Goal: Transaction & Acquisition: Purchase product/service

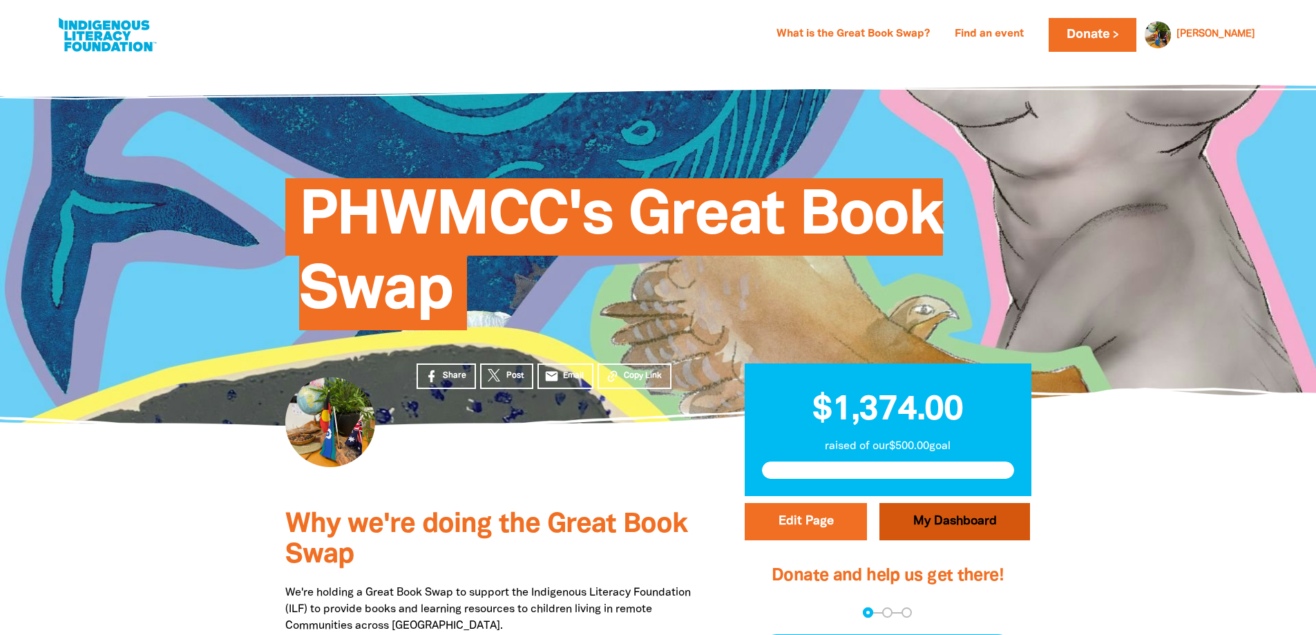
click at [957, 535] on link "My Dashboard" at bounding box center [955, 521] width 151 height 37
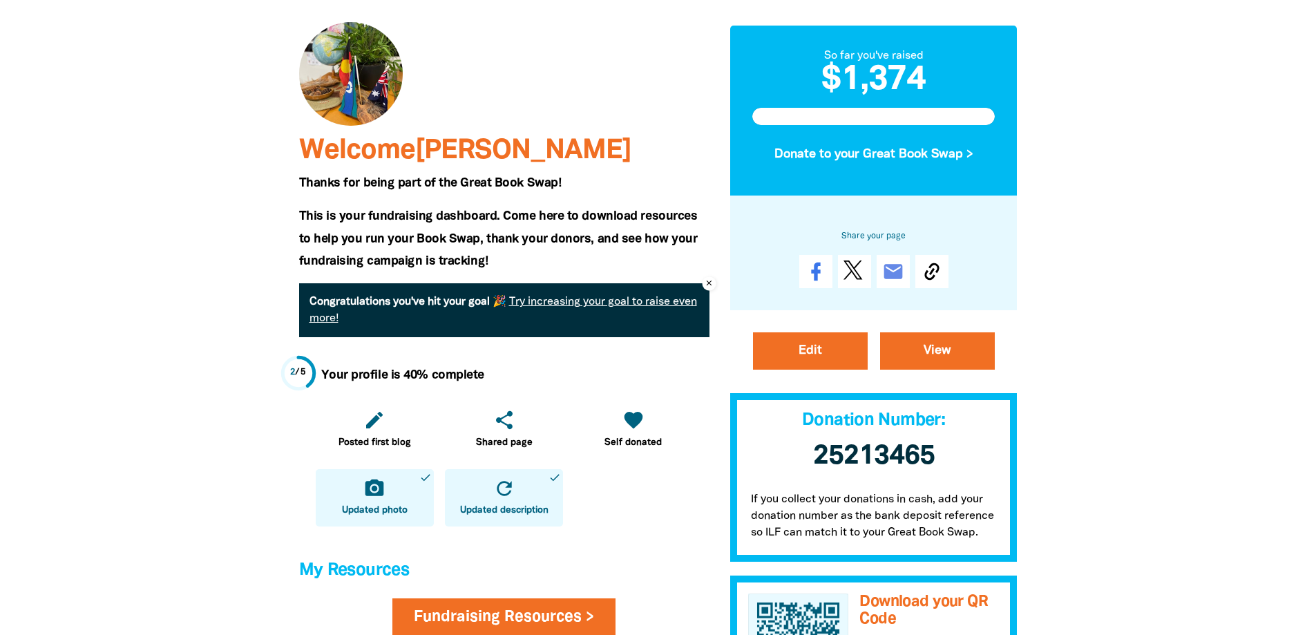
scroll to position [138, 0]
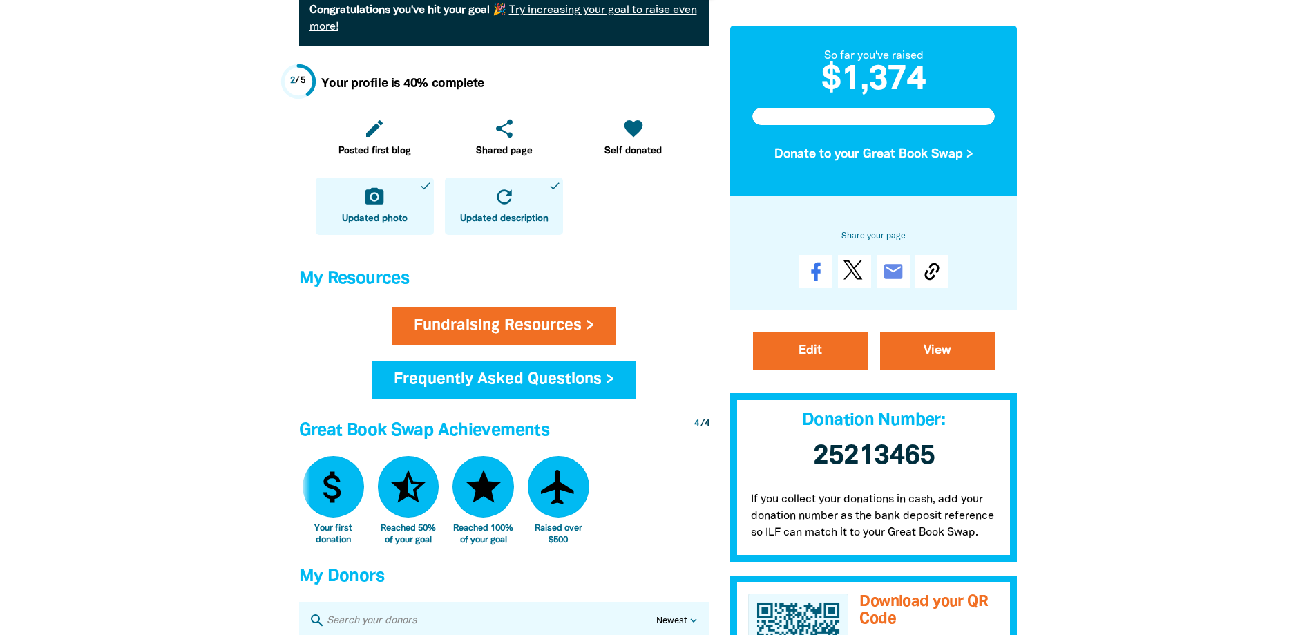
click at [1148, 397] on div at bounding box center [658, 377] width 1316 height 1459
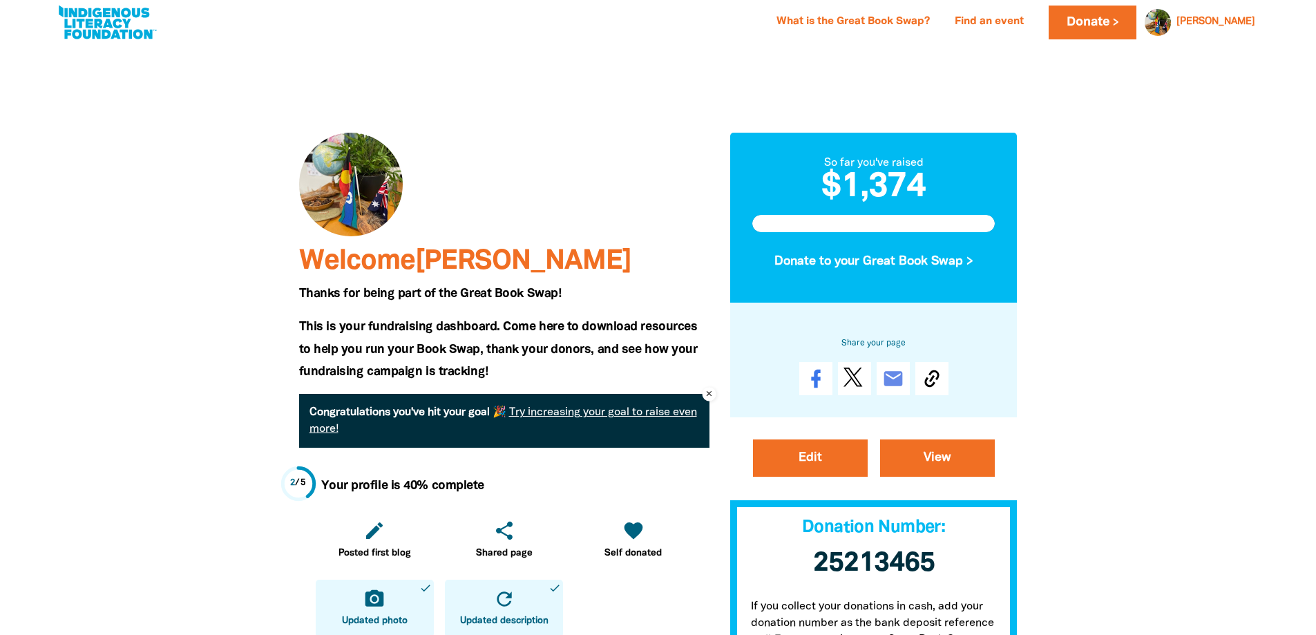
scroll to position [0, 0]
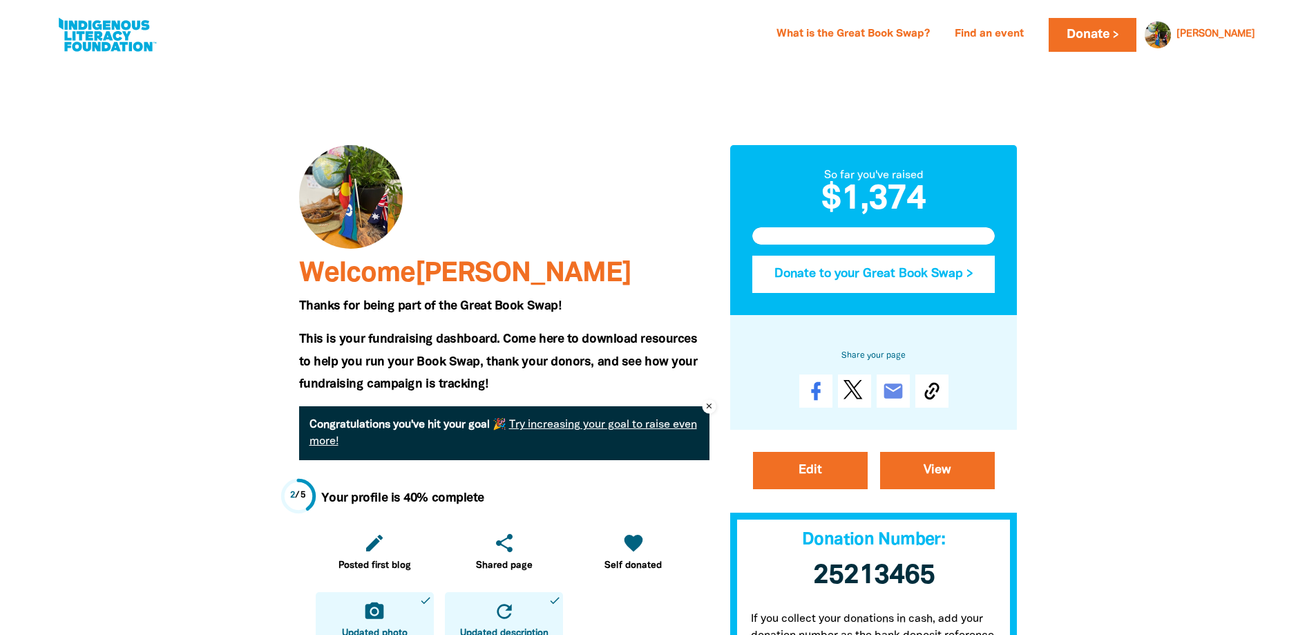
click at [911, 283] on button "Donate to your Great Book Swap >" at bounding box center [874, 274] width 243 height 37
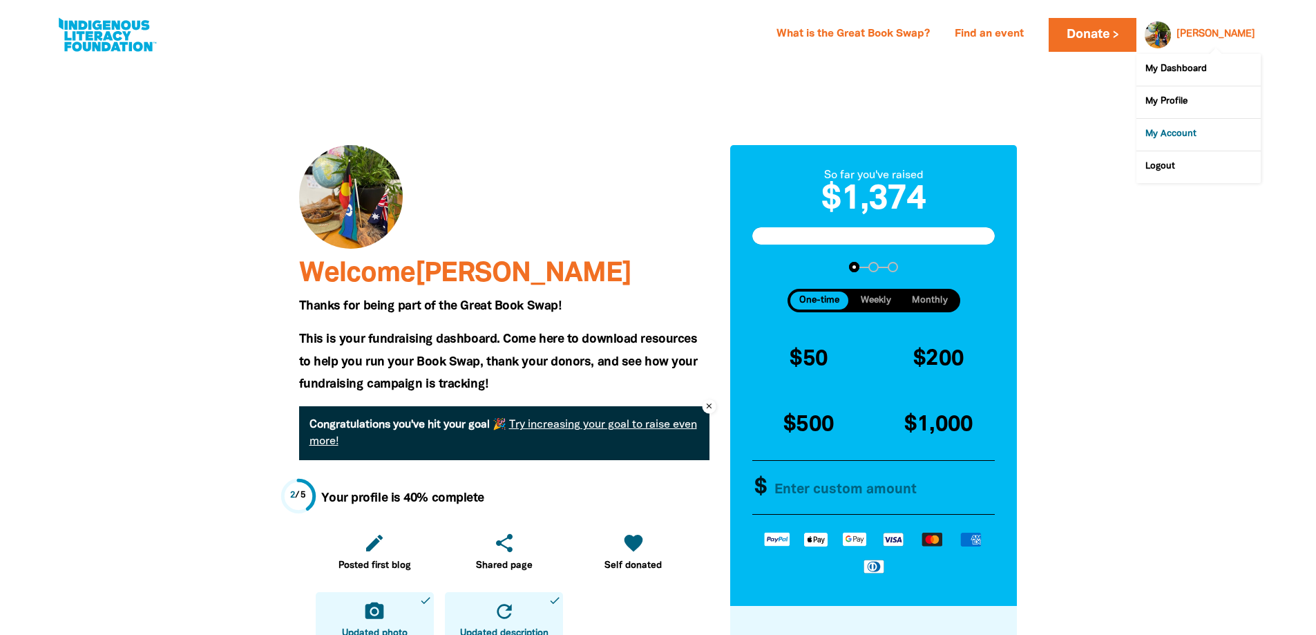
click at [1179, 137] on link "My Account" at bounding box center [1199, 135] width 124 height 32
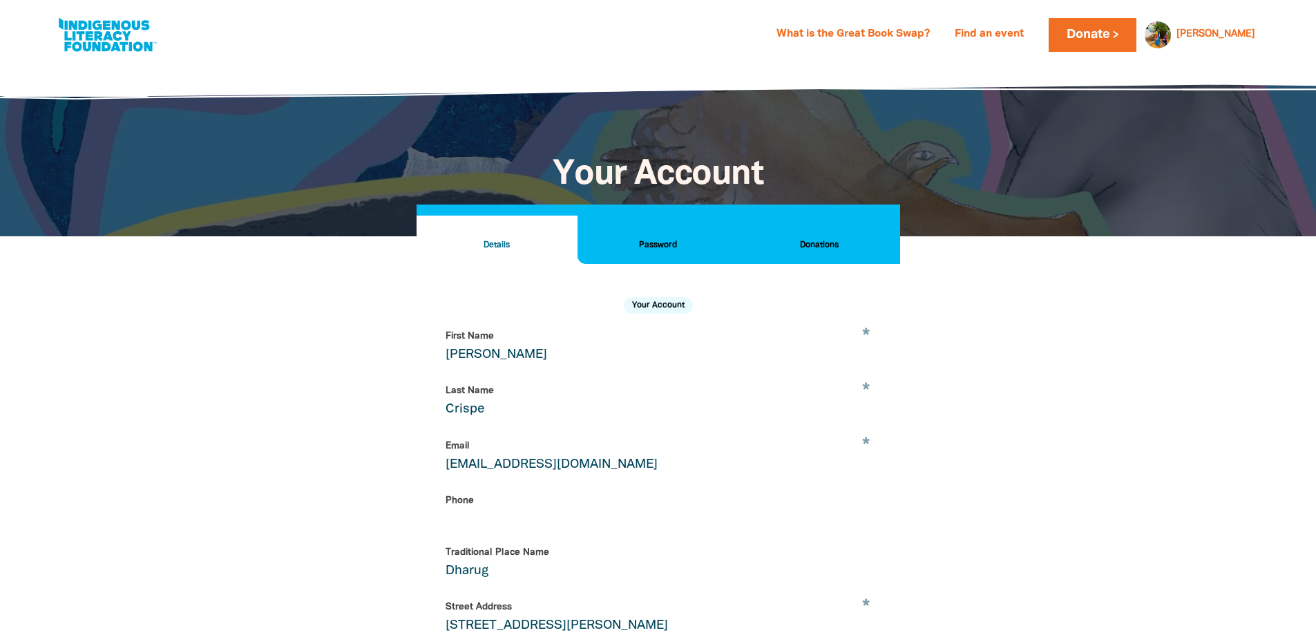
select select "AU"
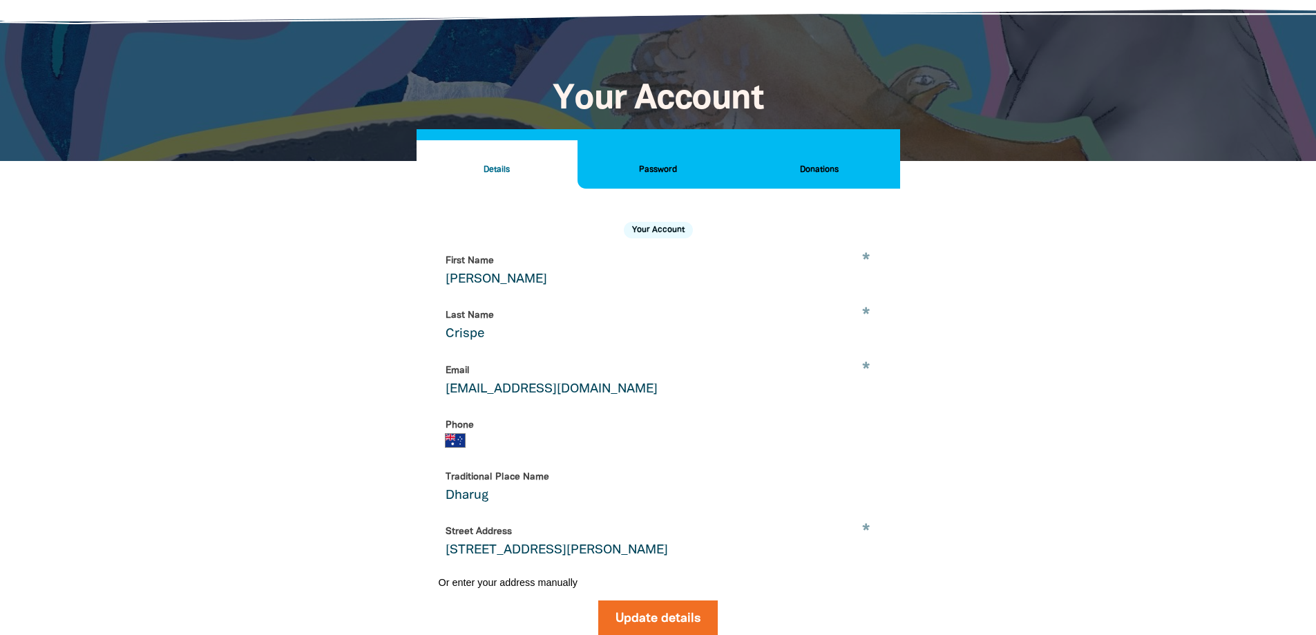
scroll to position [57, 0]
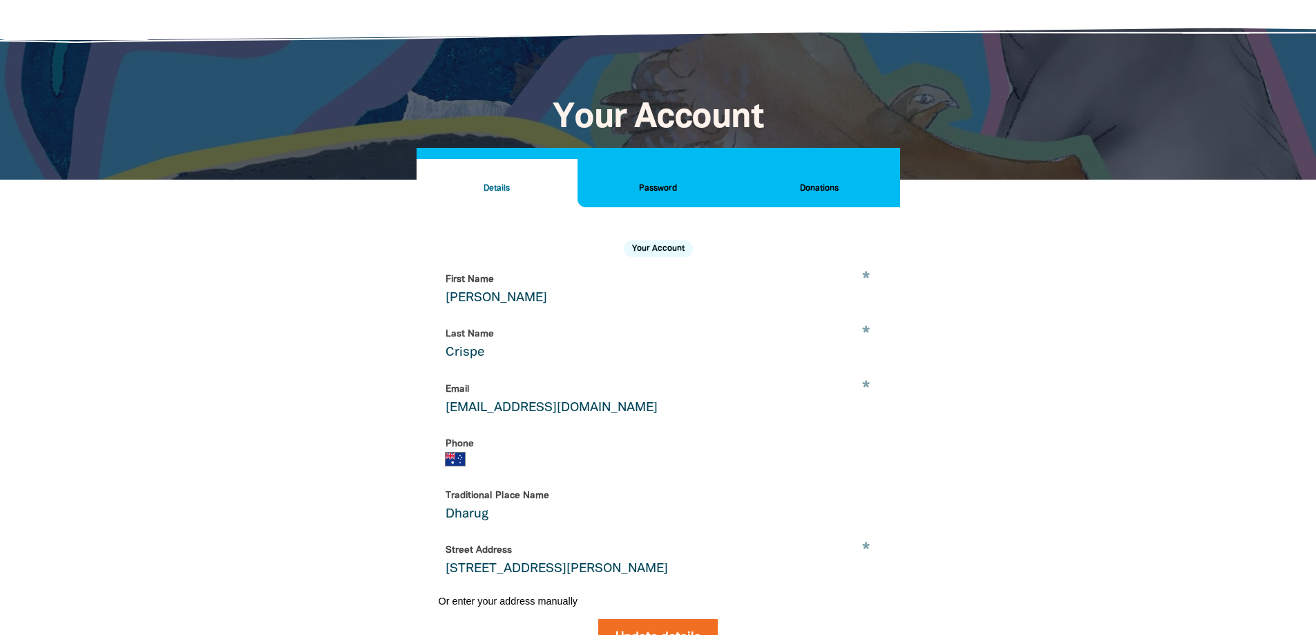
click at [830, 184] on h2 "Donations" at bounding box center [819, 188] width 139 height 15
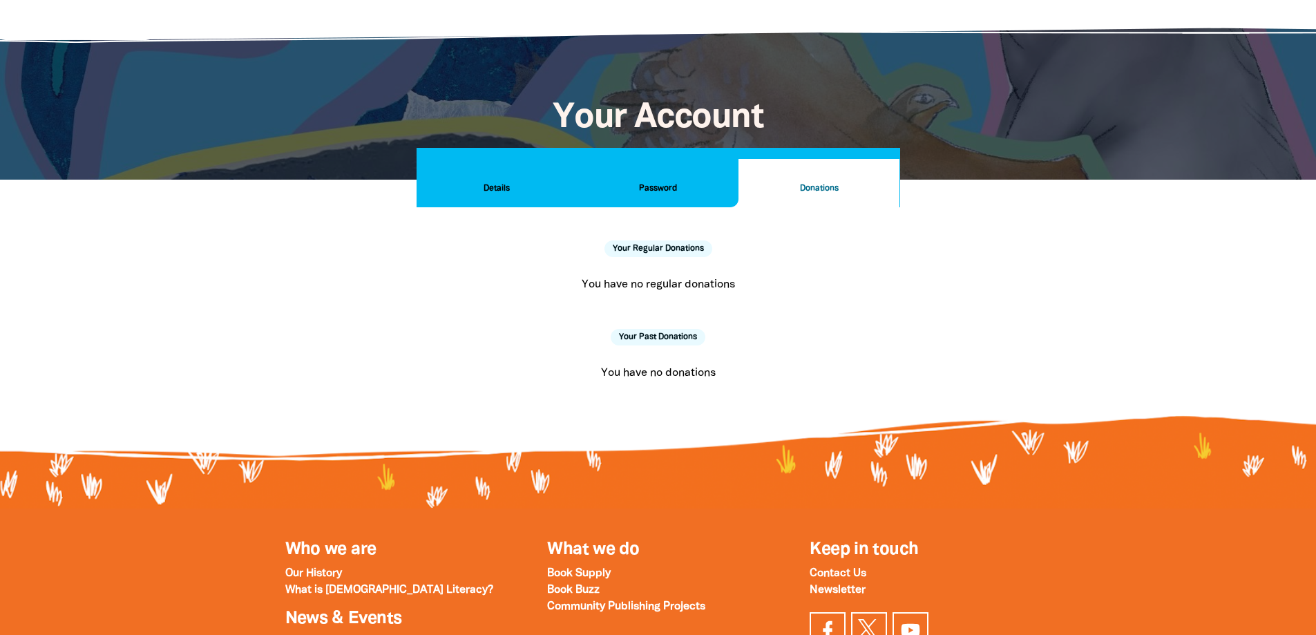
click at [661, 189] on h2 "Password" at bounding box center [658, 188] width 139 height 15
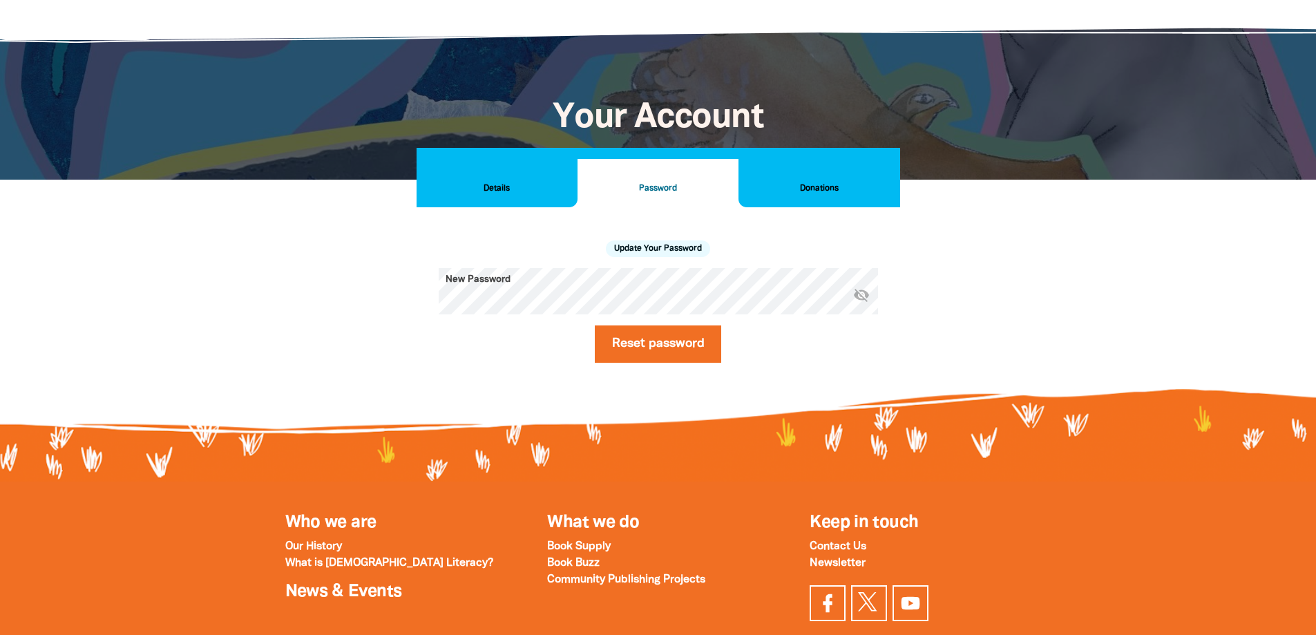
click at [502, 186] on h2 "Details" at bounding box center [497, 188] width 139 height 15
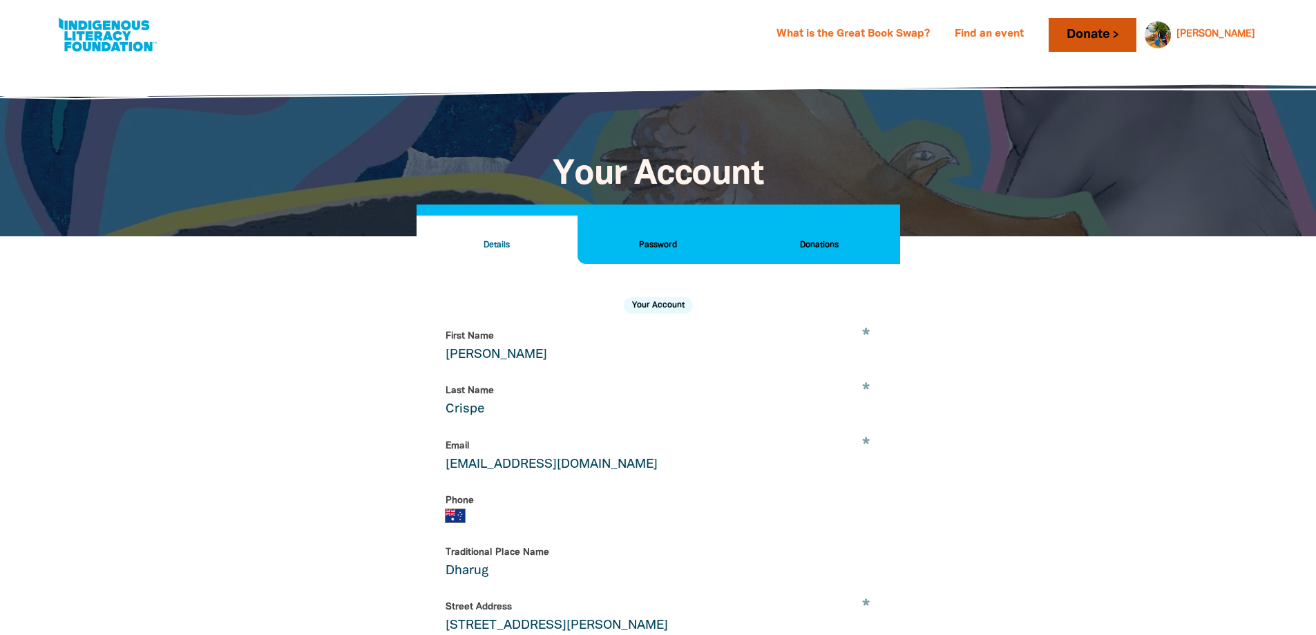
click at [1136, 37] on link "Donate" at bounding box center [1092, 35] width 87 height 34
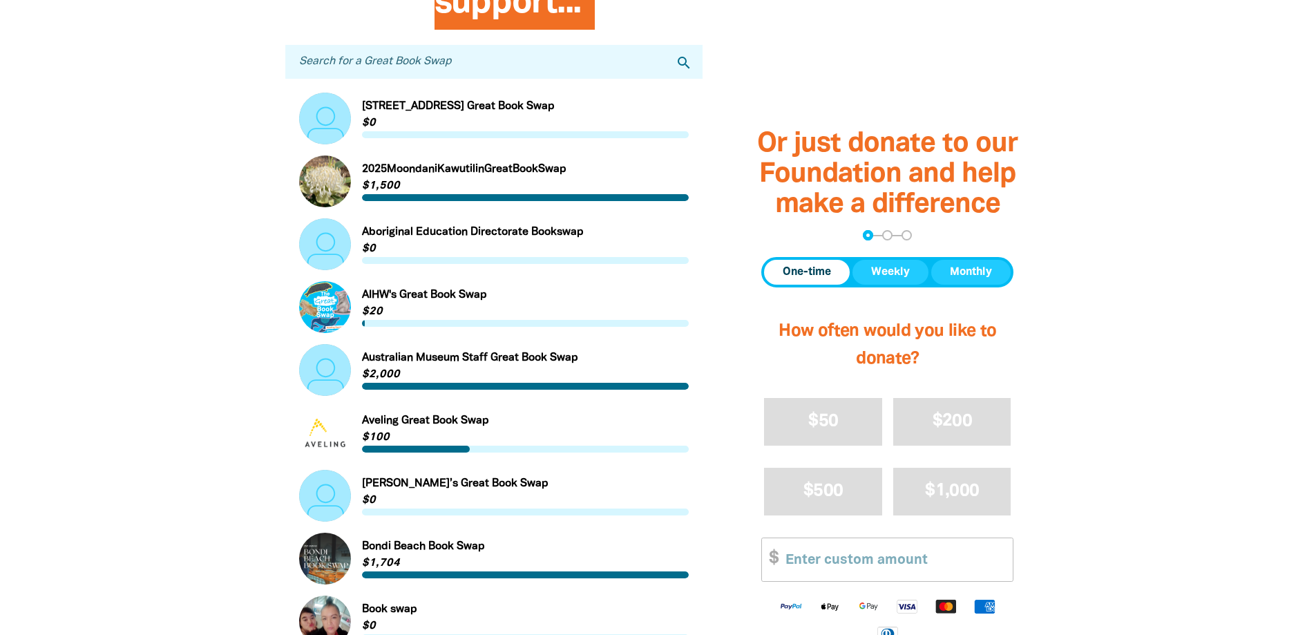
scroll to position [484, 0]
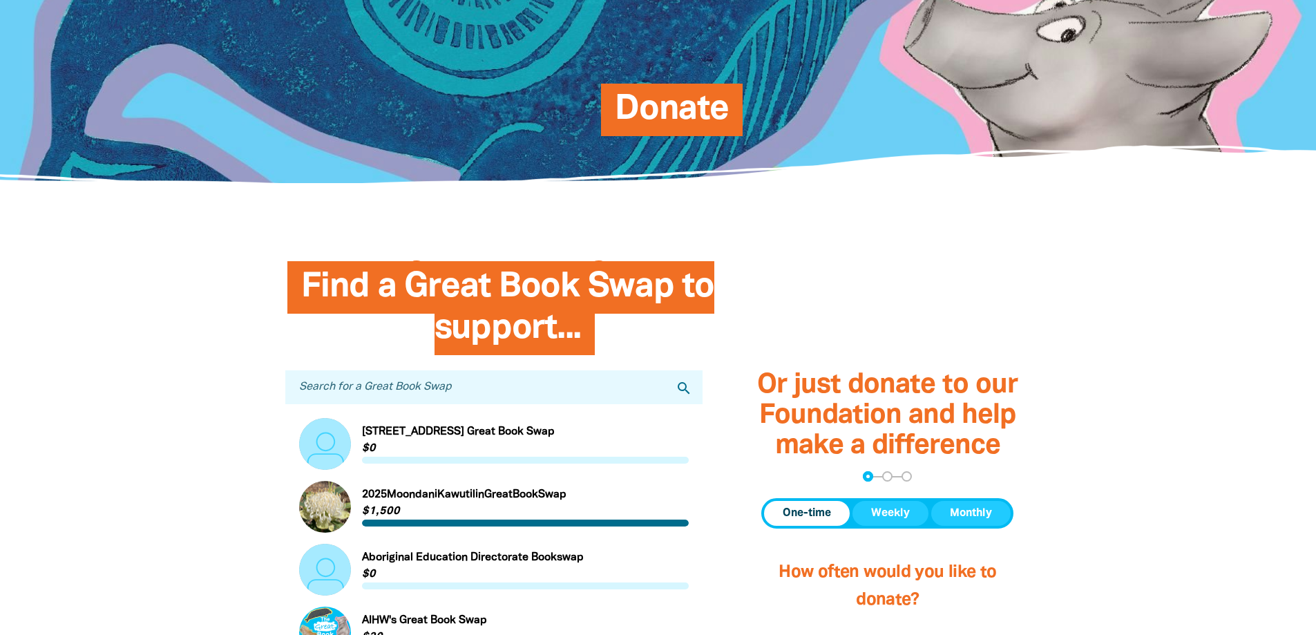
scroll to position [0, 0]
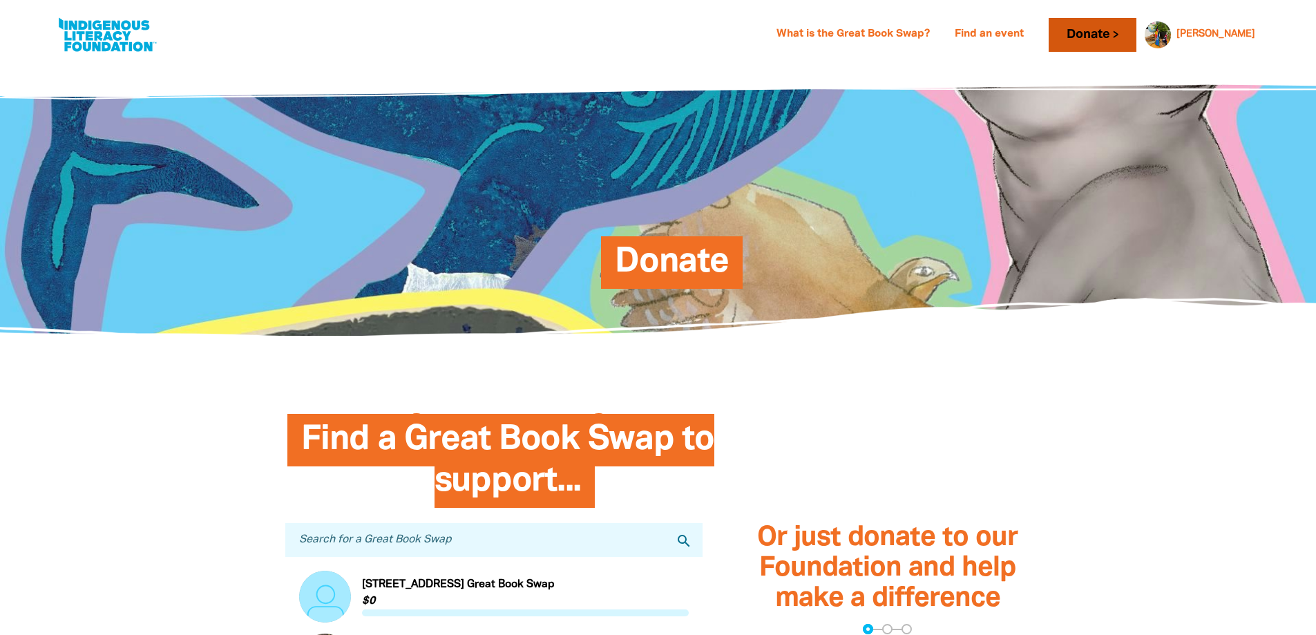
click at [1136, 38] on link "Donate" at bounding box center [1092, 35] width 87 height 34
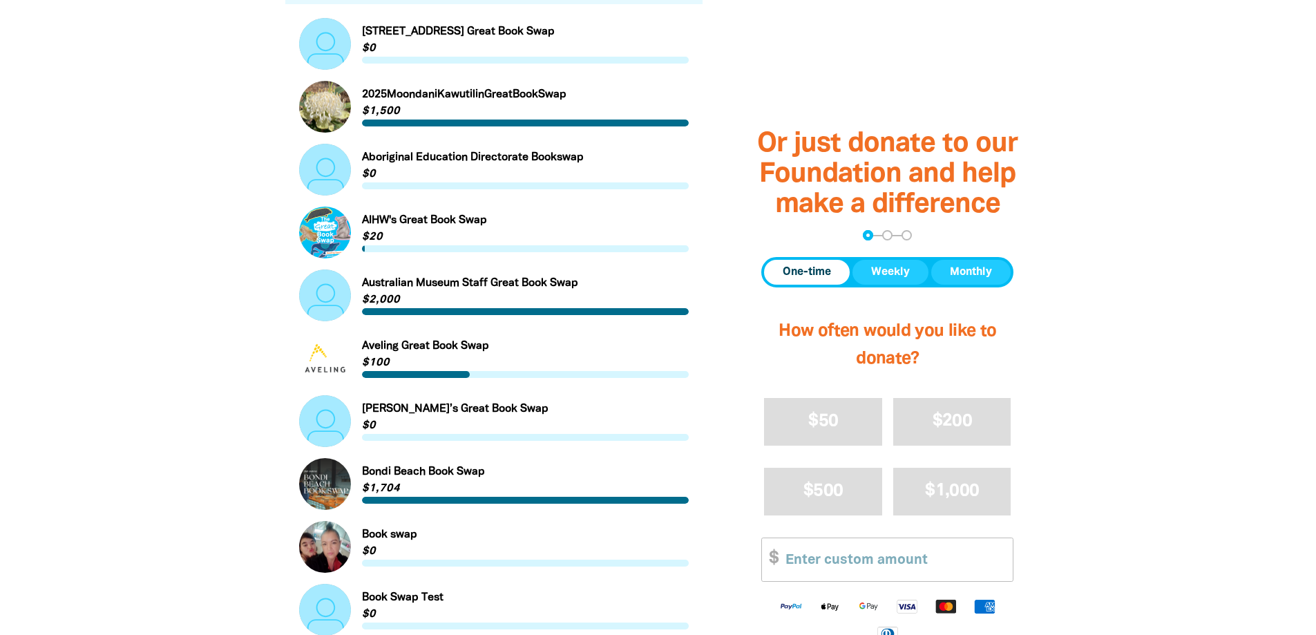
scroll to position [829, 0]
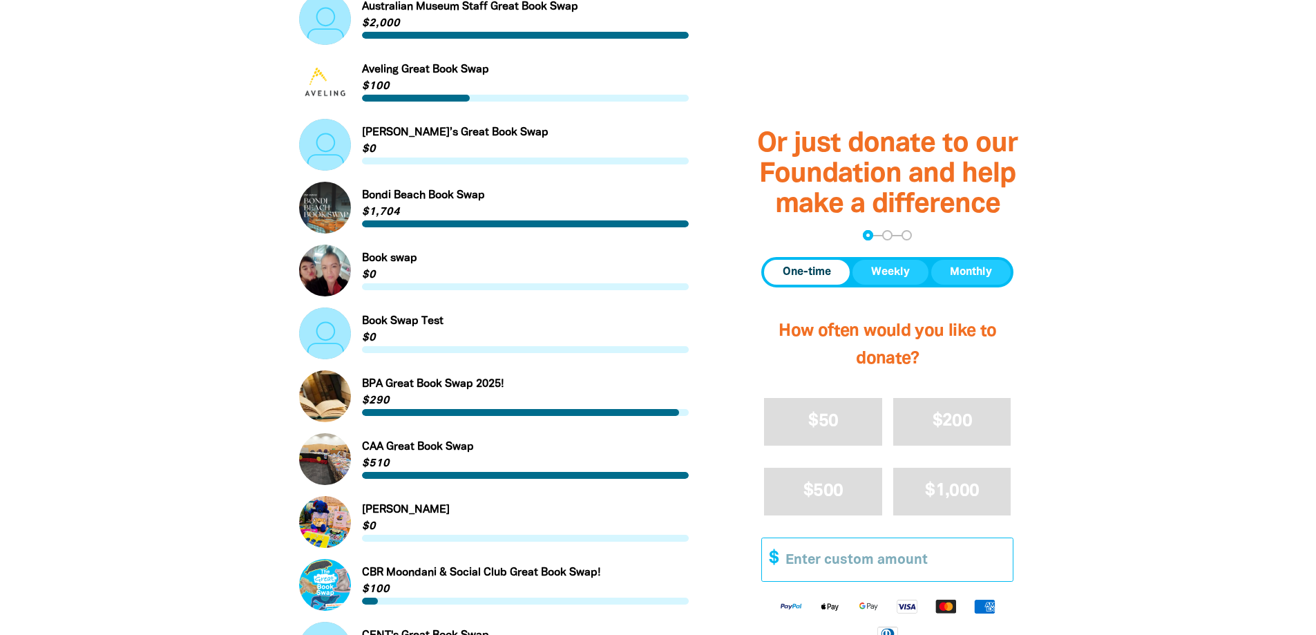
click at [888, 560] on input "Other Amount" at bounding box center [894, 559] width 237 height 42
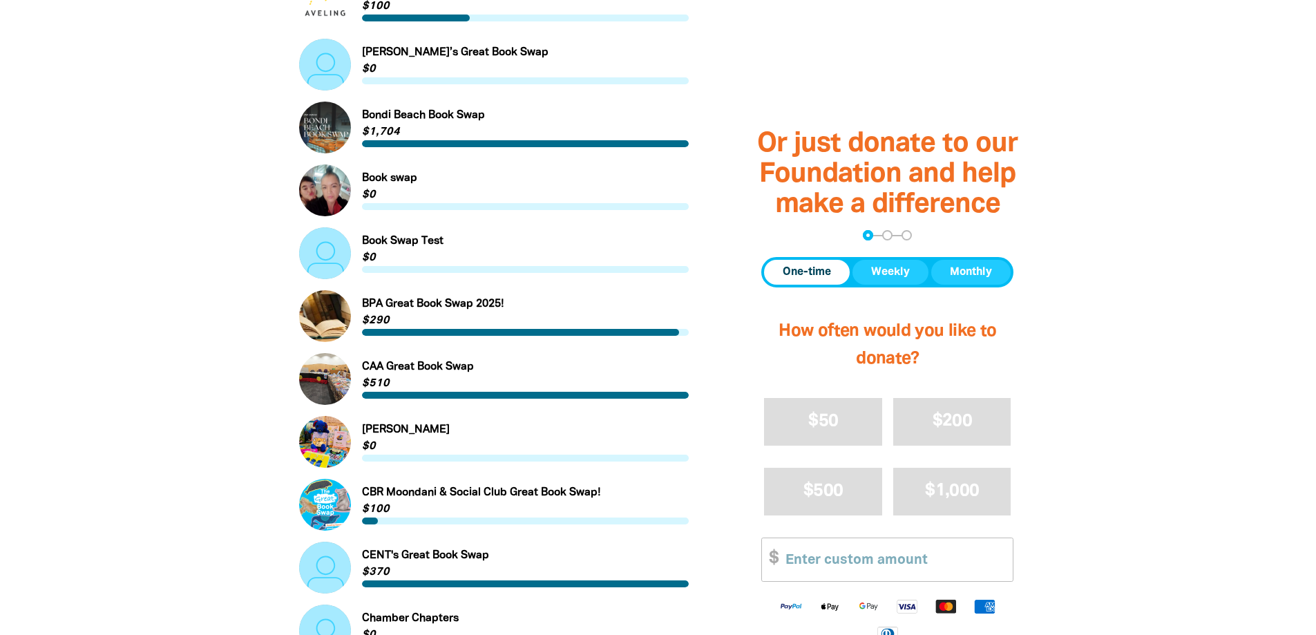
scroll to position [1037, 0]
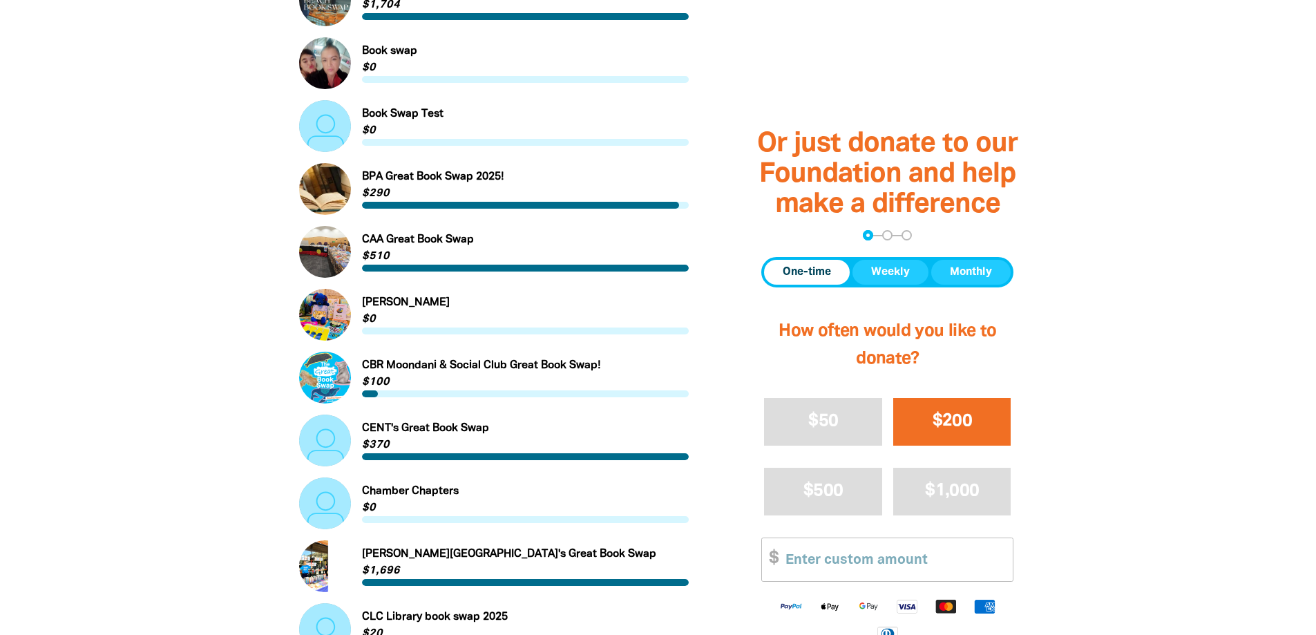
click at [957, 422] on span "$200" at bounding box center [952, 421] width 39 height 16
select select "AU"
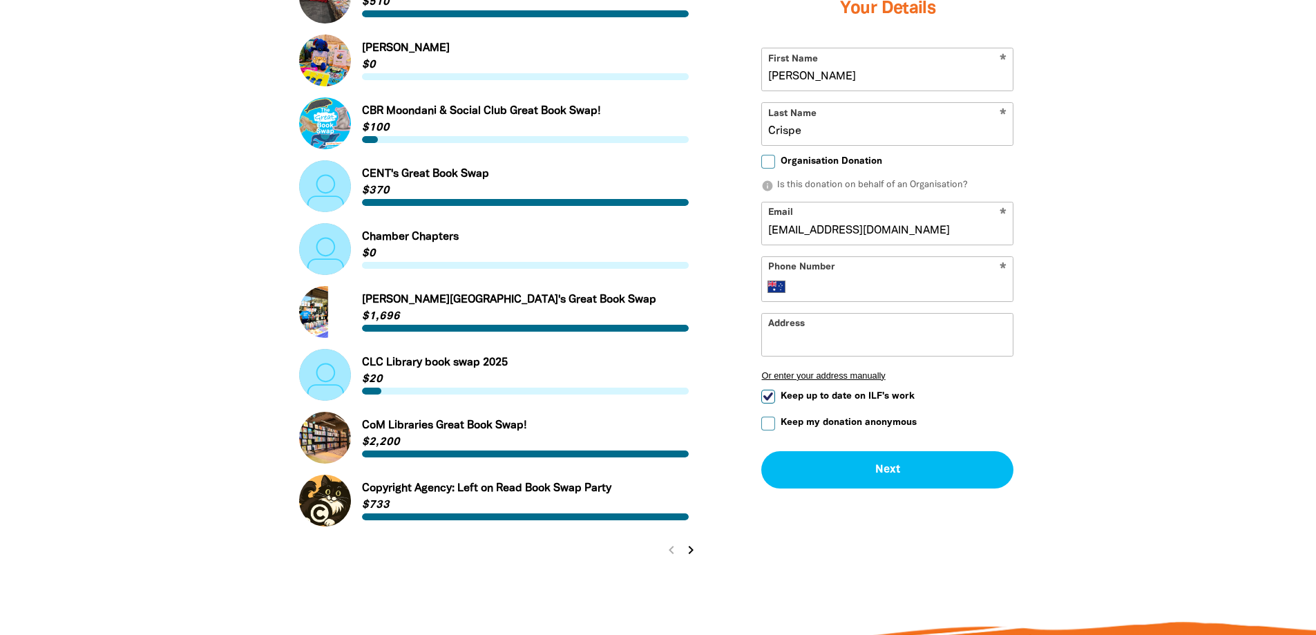
scroll to position [1298, 0]
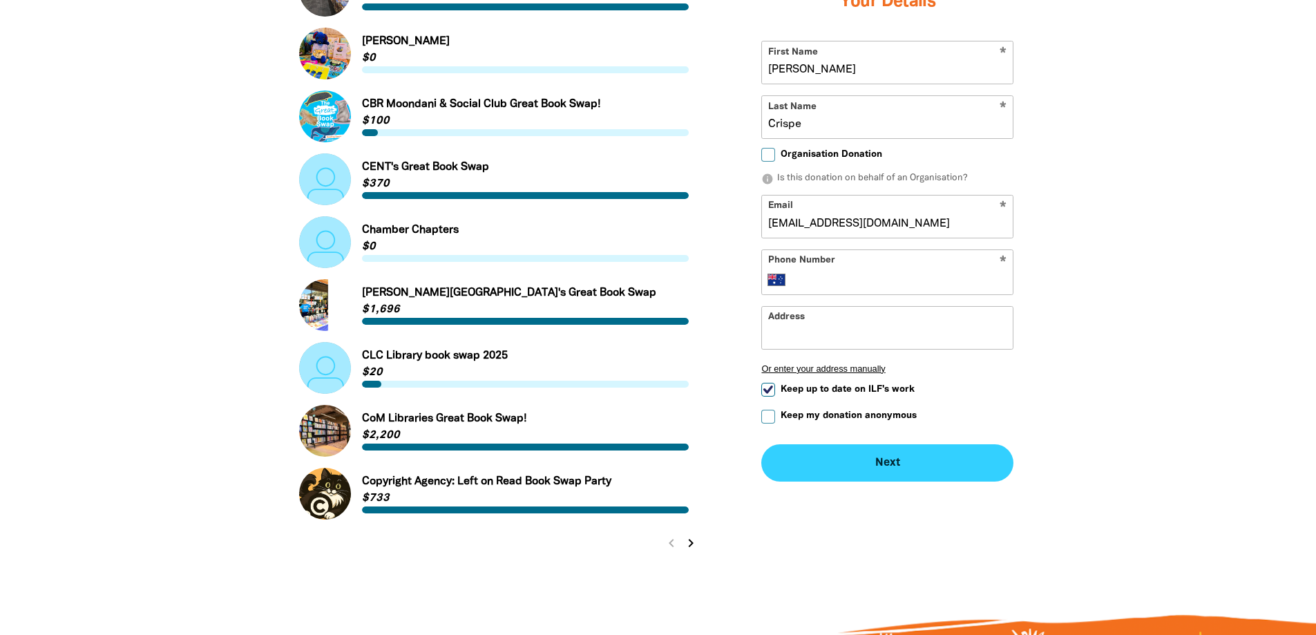
click at [896, 468] on button "Next chevron_right" at bounding box center [887, 462] width 252 height 37
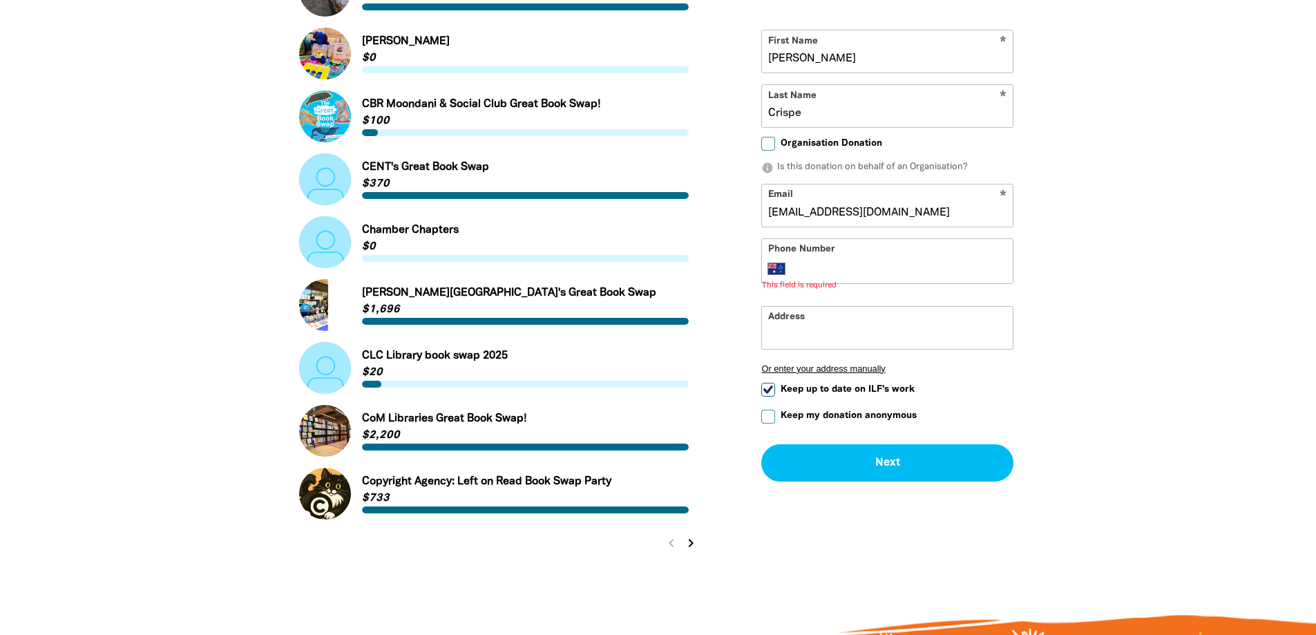
click at [849, 273] on input "Phone Number" at bounding box center [901, 268] width 211 height 17
click at [765, 147] on input "Organisation Donation" at bounding box center [768, 144] width 14 height 14
checkbox input "true"
select select "AU"
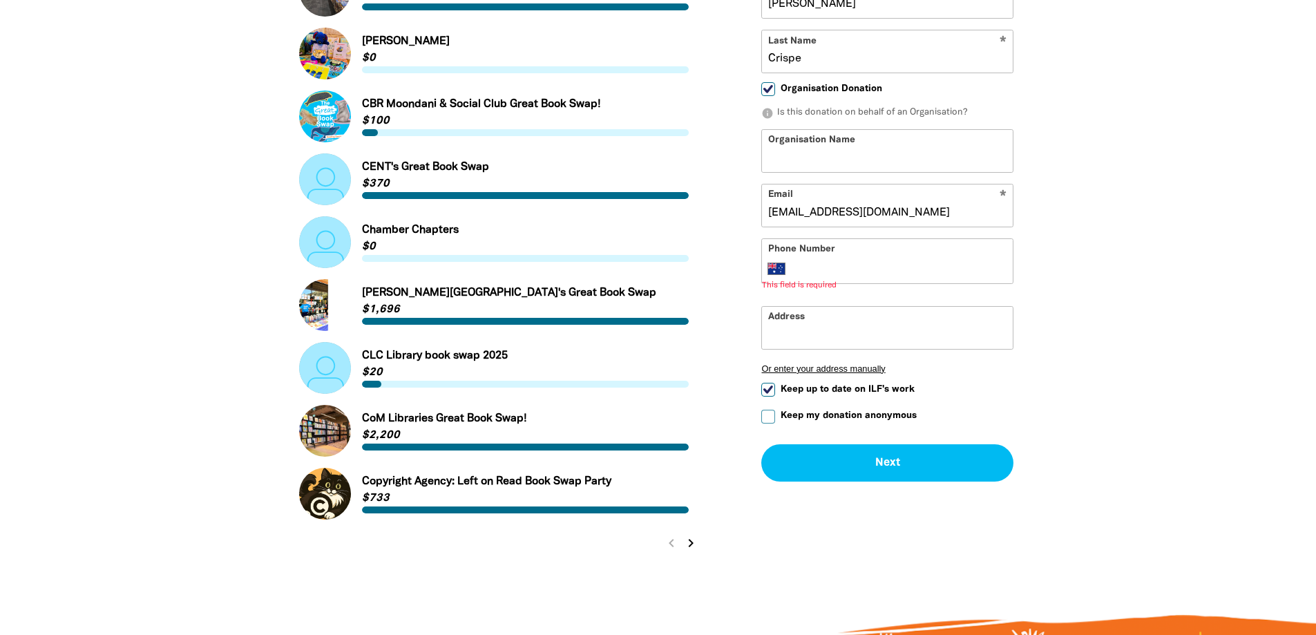
click at [839, 269] on input "Phone Number" at bounding box center [901, 268] width 211 height 17
click at [826, 341] on input "Address" at bounding box center [887, 326] width 251 height 42
click at [873, 473] on button "Next chevron_right" at bounding box center [887, 462] width 252 height 37
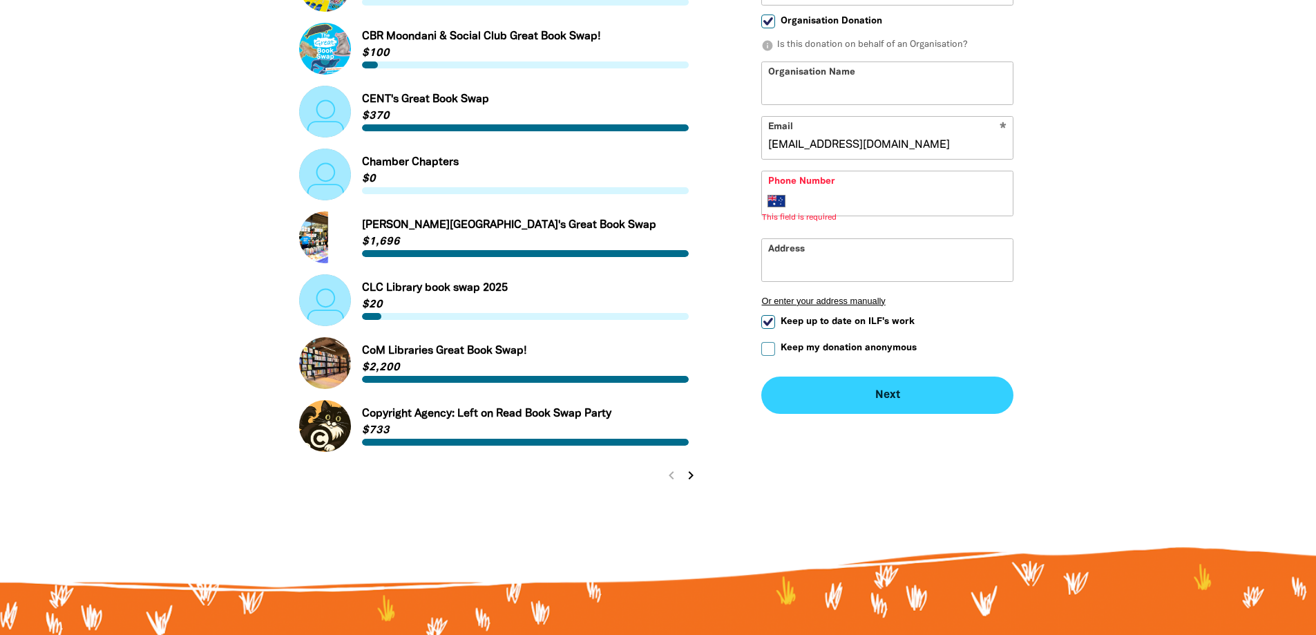
scroll to position [1367, 0]
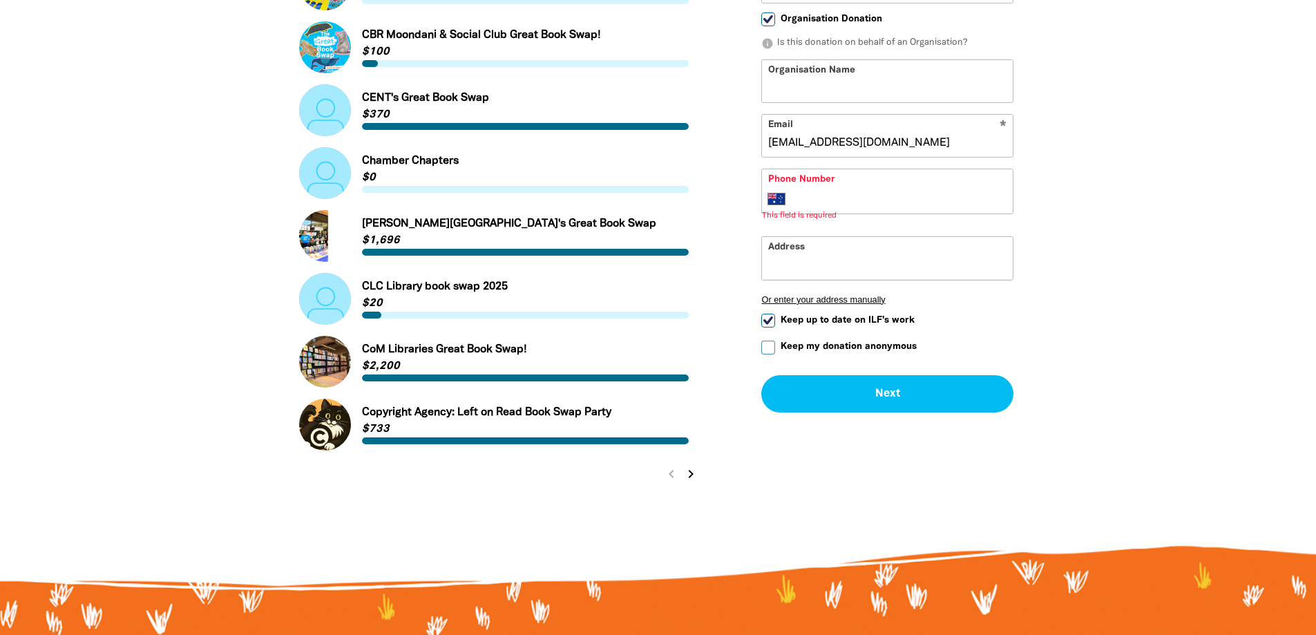
click at [853, 277] on input "Address" at bounding box center [887, 257] width 251 height 42
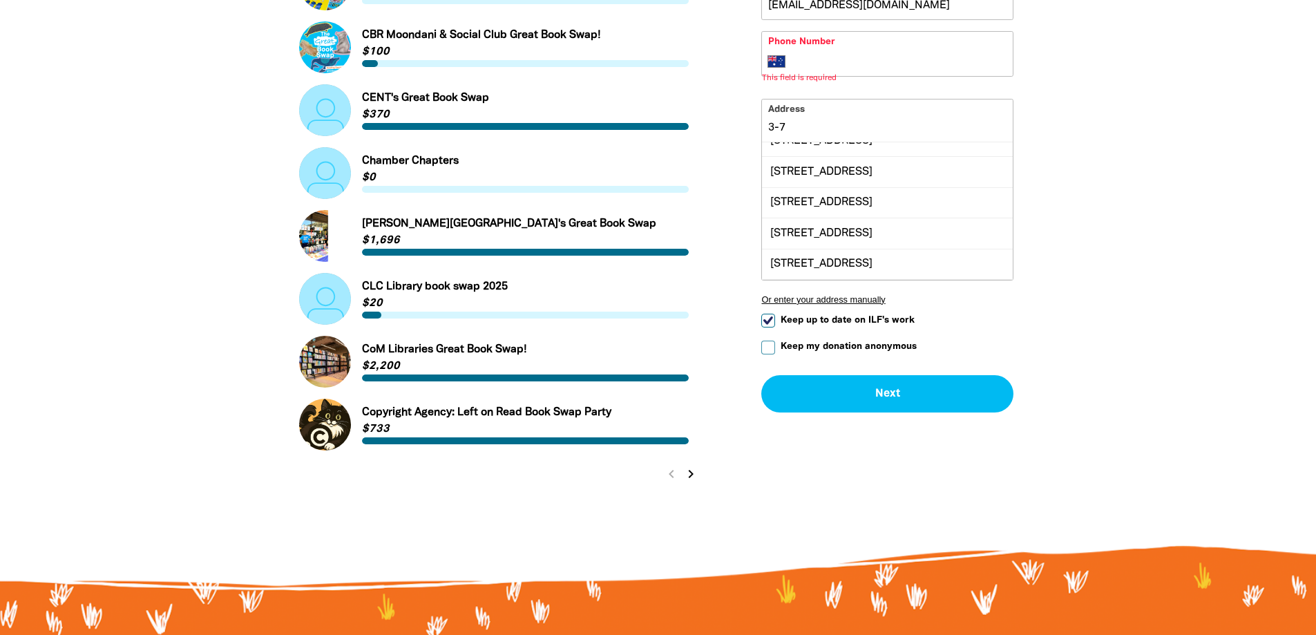
scroll to position [0, 0]
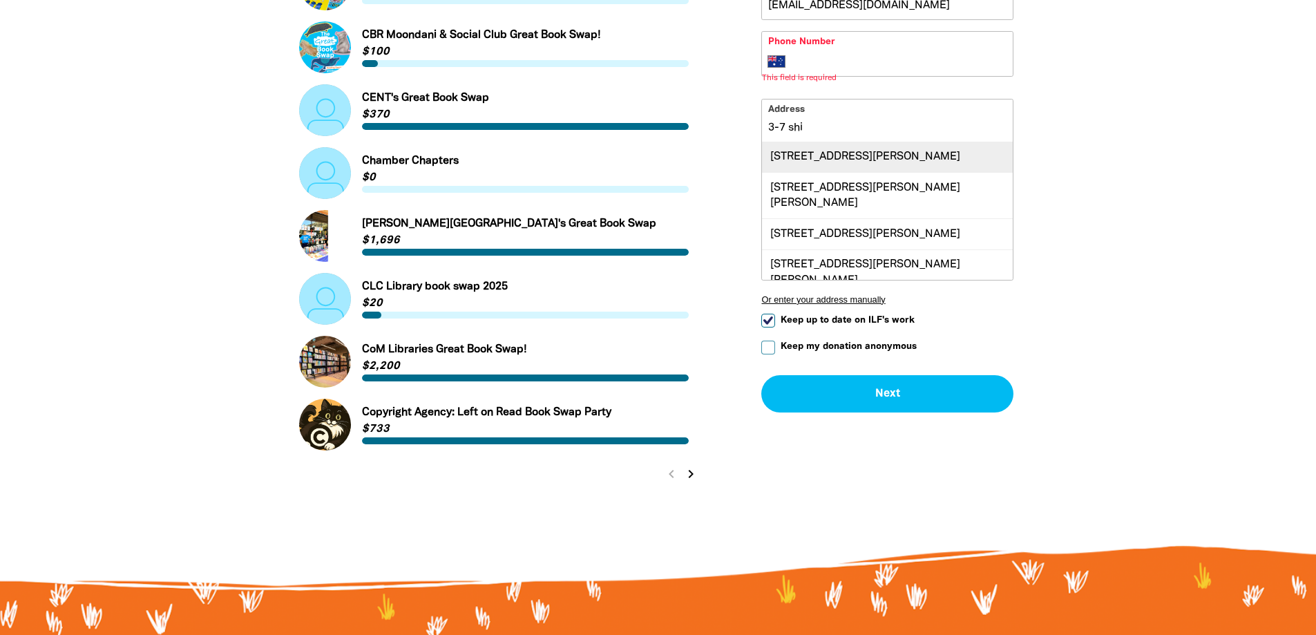
click at [851, 171] on div "[STREET_ADDRESS][PERSON_NAME]" at bounding box center [887, 157] width 251 height 30
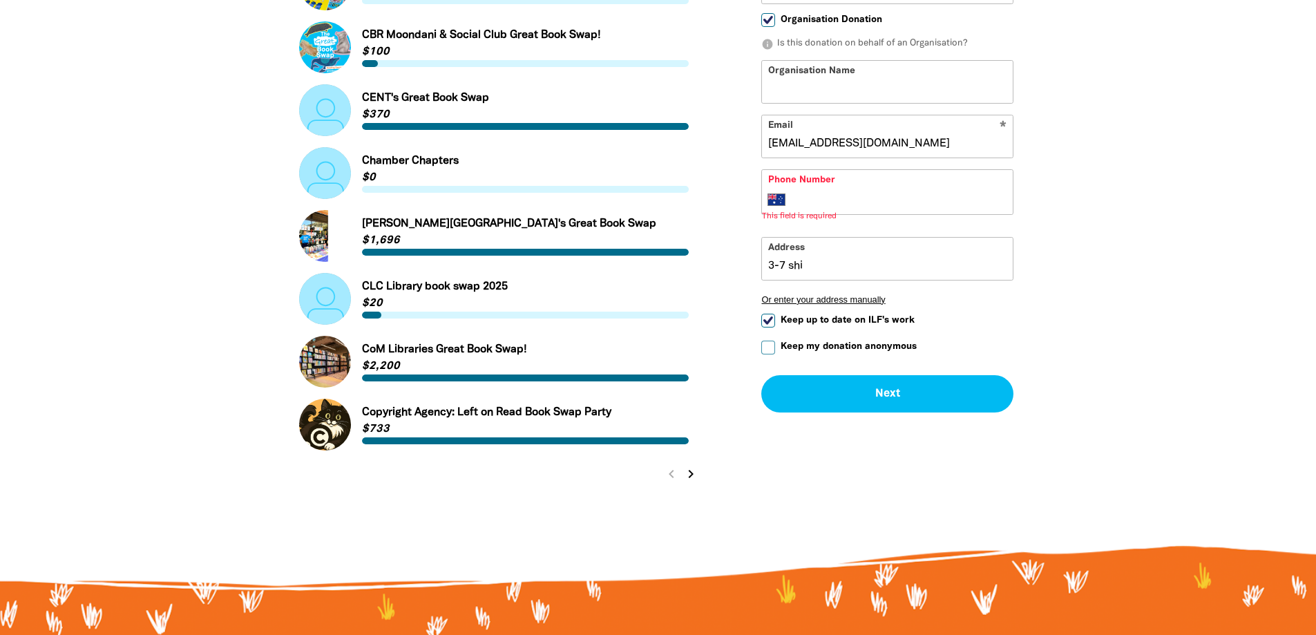
type input "[STREET_ADDRESS][PERSON_NAME]"
click at [857, 197] on input "Phone Number" at bounding box center [901, 199] width 211 height 17
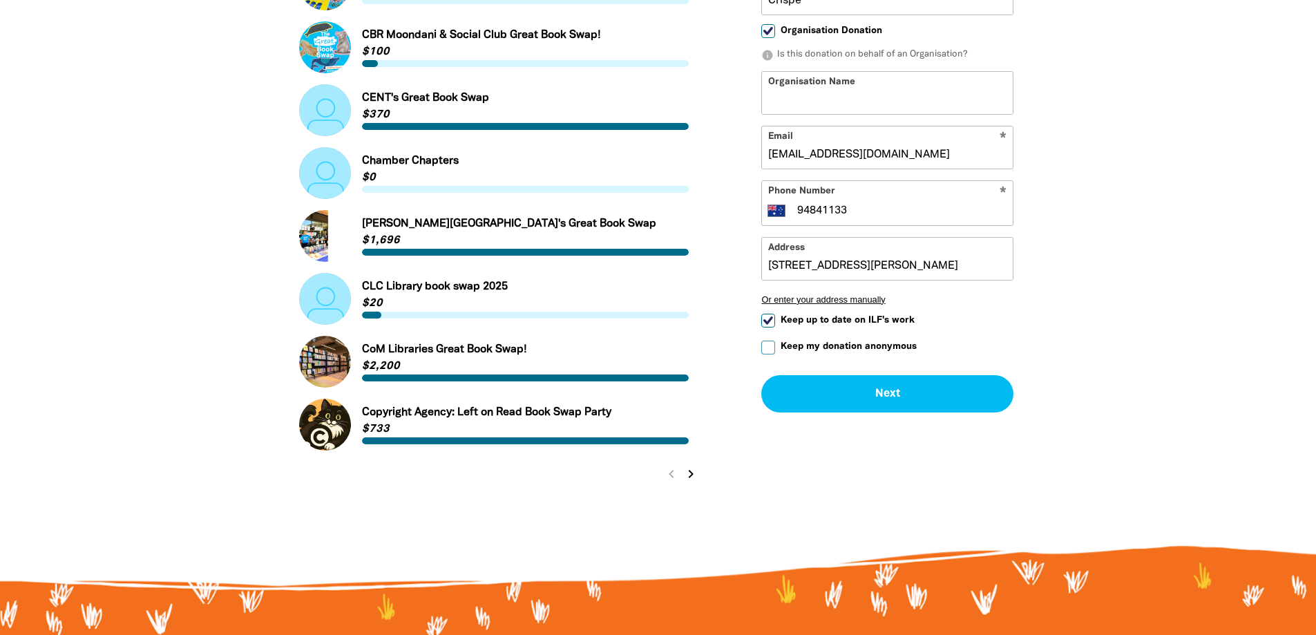
type input "94841133"
click at [766, 323] on input "Keep up to date on ILF's work" at bounding box center [768, 320] width 14 height 14
checkbox input "false"
click at [852, 104] on input "Organisation Name" at bounding box center [887, 92] width 251 height 42
type input "PHWMCC"
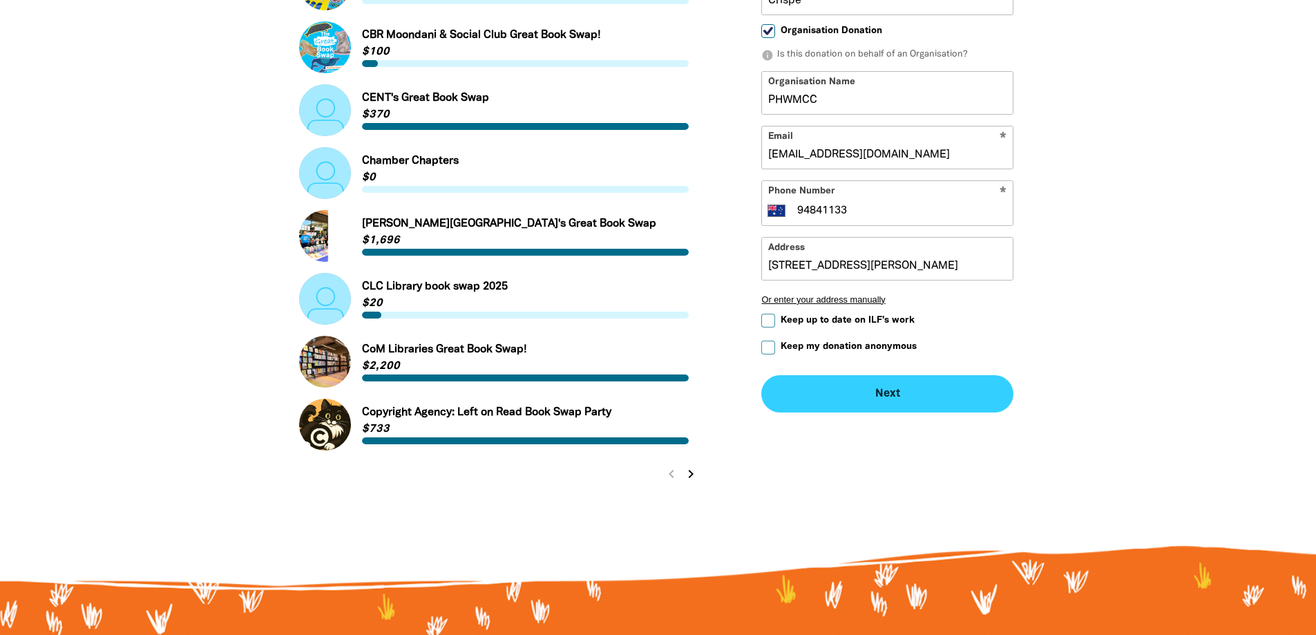
click at [889, 394] on button "Next chevron_right" at bounding box center [887, 393] width 252 height 37
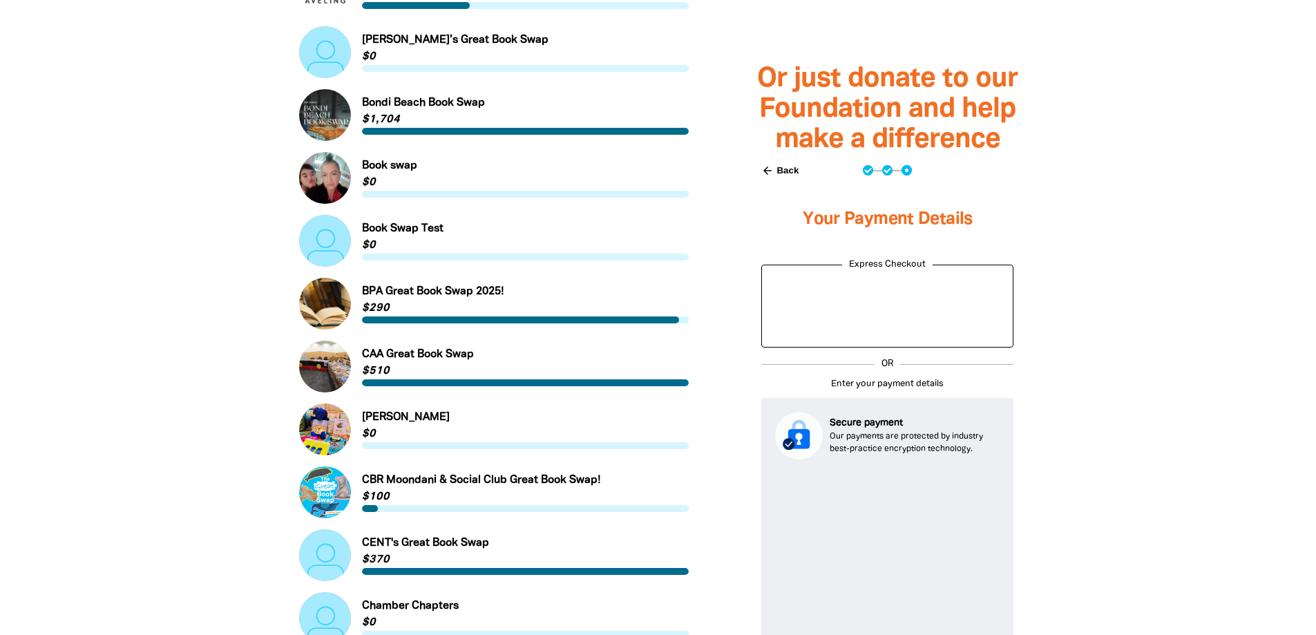
scroll to position [907, 0]
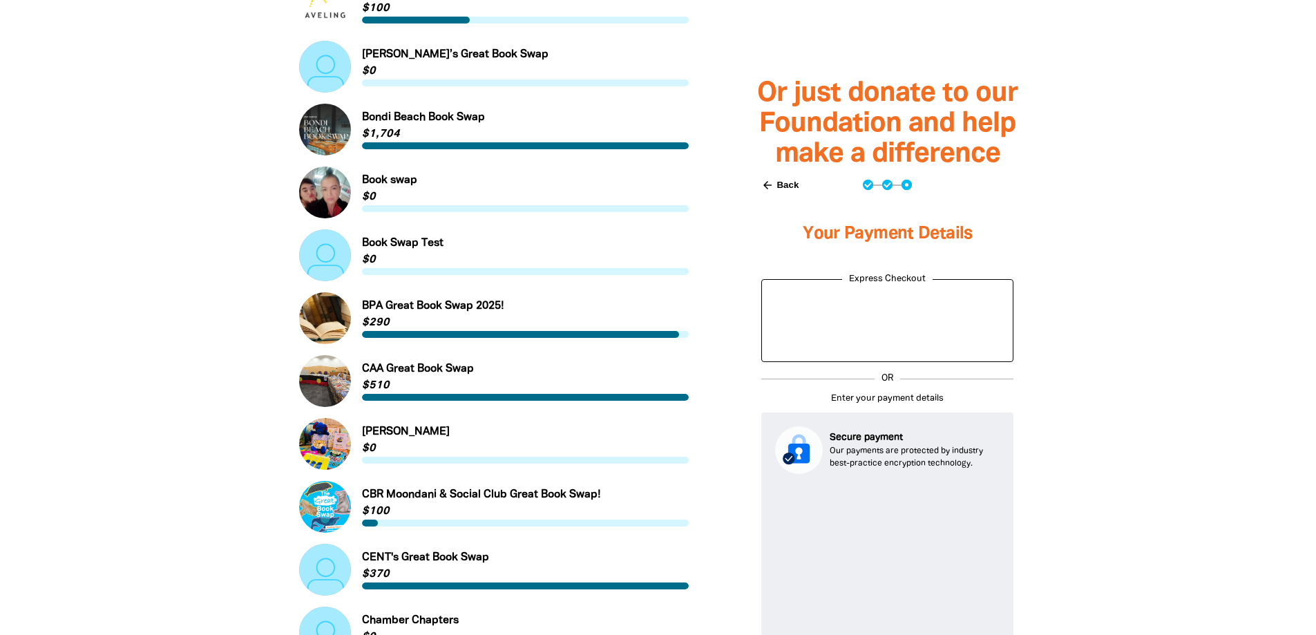
click at [783, 186] on button "arrow_back Back" at bounding box center [780, 184] width 48 height 23
select select "AU"
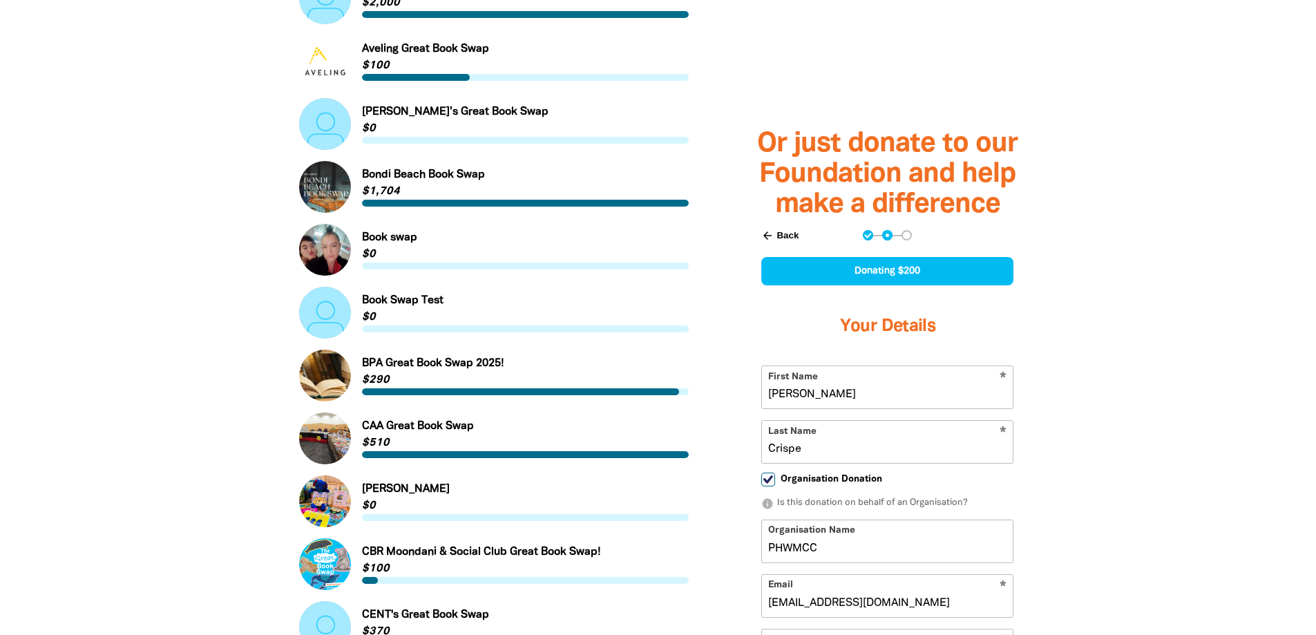
scroll to position [846, 0]
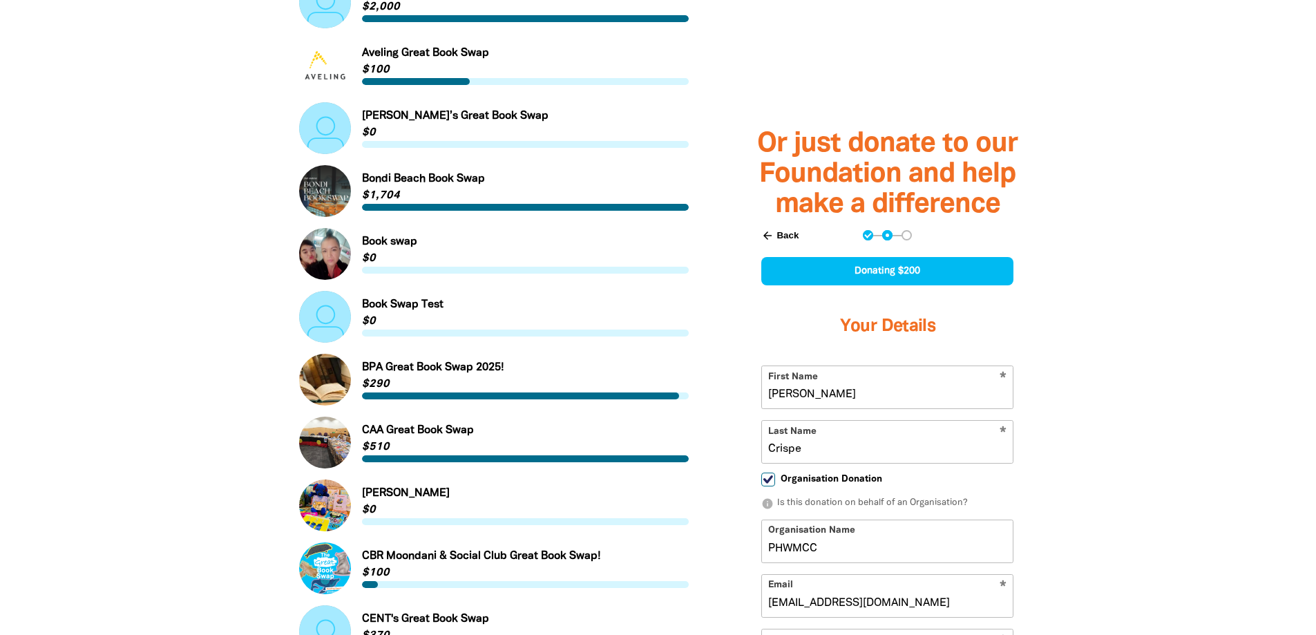
click at [779, 234] on button "arrow_back Back" at bounding box center [780, 234] width 48 height 23
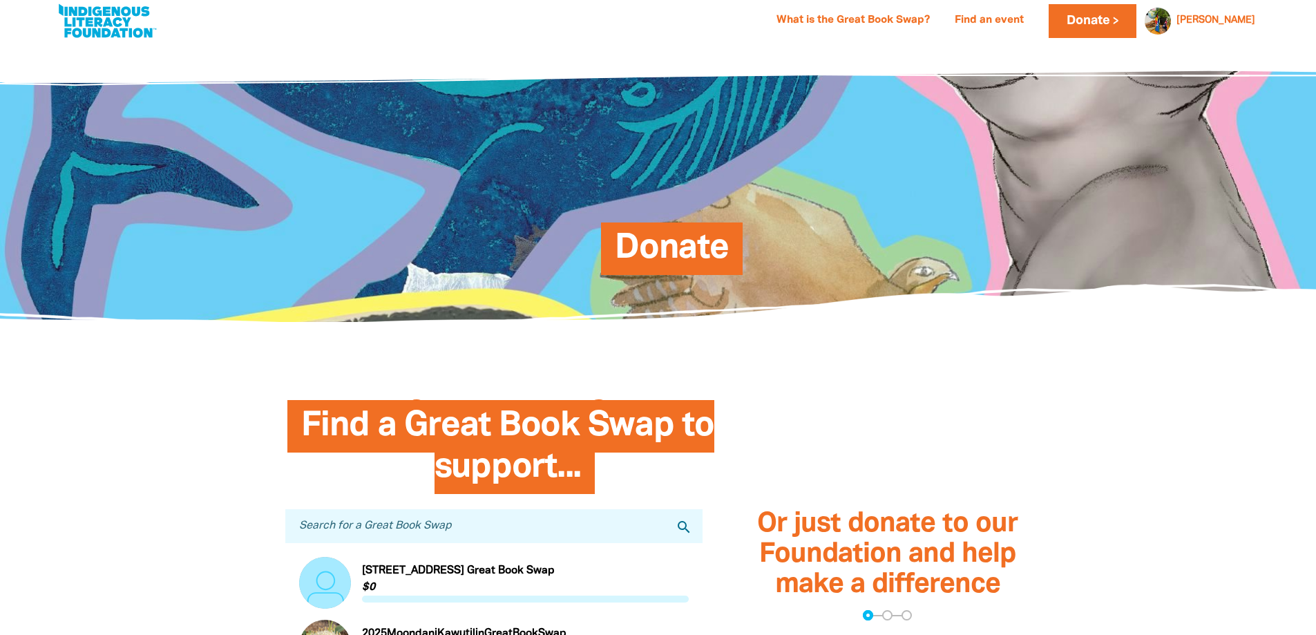
scroll to position [0, 0]
